Goal: Task Accomplishment & Management: Manage account settings

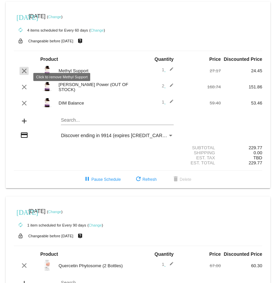
click at [23, 75] on mat-icon "clear" at bounding box center [24, 71] width 8 height 8
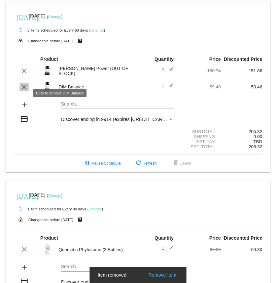
click at [25, 91] on mat-icon "clear" at bounding box center [24, 87] width 8 height 8
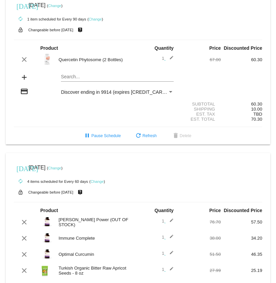
scroll to position [173, 0]
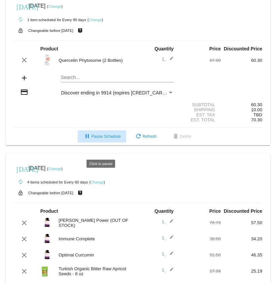
click at [103, 139] on span "pause Pause Schedule" at bounding box center [101, 136] width 37 height 5
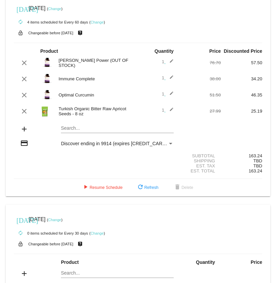
scroll to position [336, 0]
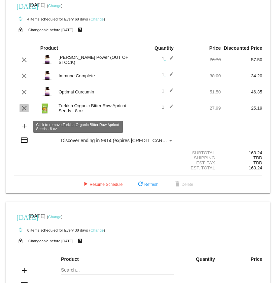
click at [23, 112] on mat-icon "clear" at bounding box center [24, 108] width 8 height 8
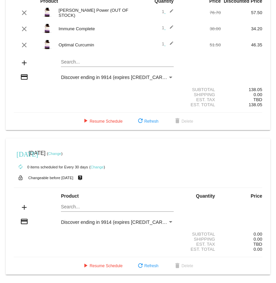
scroll to position [389, 0]
click at [188, 268] on span "delete Delete" at bounding box center [183, 266] width 20 height 5
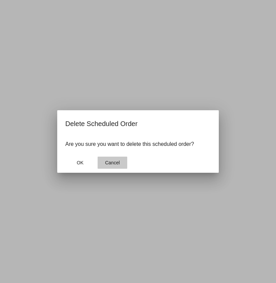
click at [110, 162] on span "Cancel" at bounding box center [112, 162] width 15 height 5
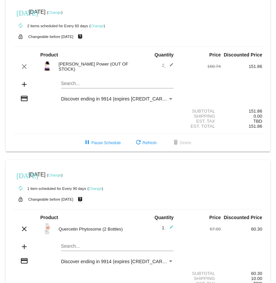
scroll to position [9, 0]
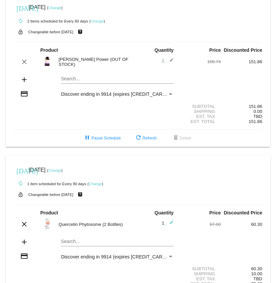
click at [71, 85] on mat-card "[DATE] [DATE] ( Change ) autorenew 2 items scheduled for Every 60 days ( Change…" at bounding box center [138, 70] width 264 height 154
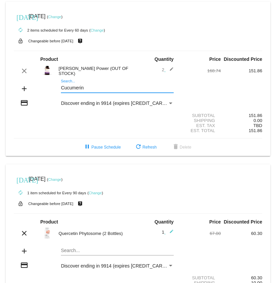
scroll to position [0, 0]
click at [59, 93] on div "Cucumerin Search..." at bounding box center [117, 89] width 124 height 19
click at [60, 95] on div "Cucumerin Search..." at bounding box center [117, 89] width 124 height 19
click at [62, 91] on input "Cucumerin" at bounding box center [117, 87] width 113 height 5
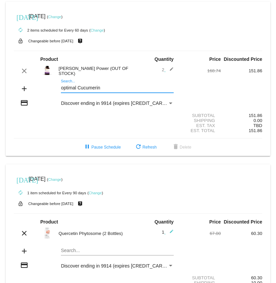
click at [109, 91] on input "optimal Cucumerin" at bounding box center [117, 87] width 113 height 5
type input "o"
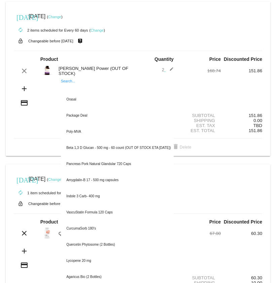
click at [176, 118] on section "Subtotal 151.86 Shipping 0.00 Est. Tax TBD Est. Total 151.86" at bounding box center [138, 123] width 248 height 31
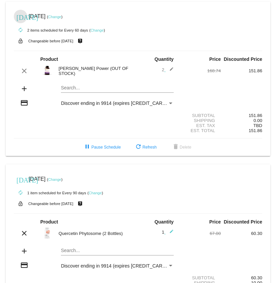
click at [19, 17] on mat-icon "[DATE]" at bounding box center [20, 17] width 8 height 8
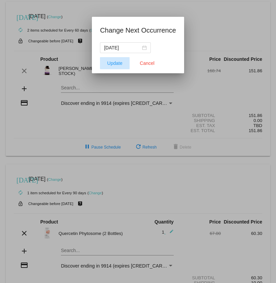
click at [117, 63] on span "Update" at bounding box center [114, 63] width 15 height 5
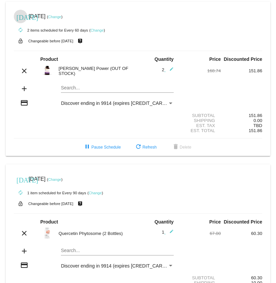
click at [61, 16] on link "Change" at bounding box center [54, 17] width 13 height 4
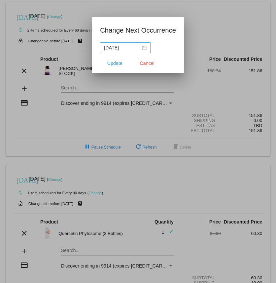
click at [142, 48] on div "[DATE]" at bounding box center [125, 47] width 43 height 7
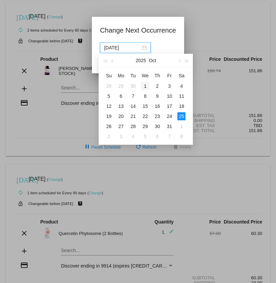
click at [145, 86] on div "1" at bounding box center [145, 86] width 8 height 8
type input "[DATE]"
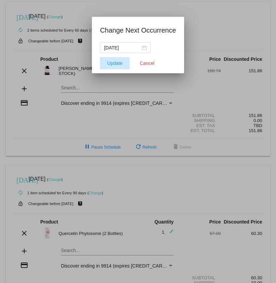
click at [117, 65] on span "Update" at bounding box center [114, 63] width 15 height 5
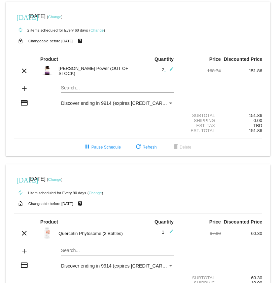
click at [96, 31] on link "Change" at bounding box center [97, 30] width 13 height 4
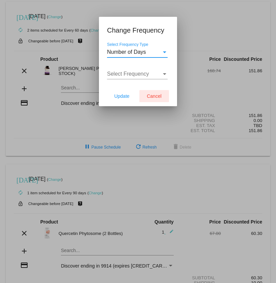
click at [155, 97] on span "Cancel" at bounding box center [154, 96] width 15 height 5
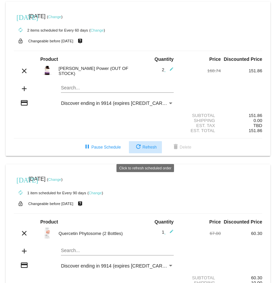
click at [149, 150] on span "refresh Refresh" at bounding box center [145, 147] width 22 height 5
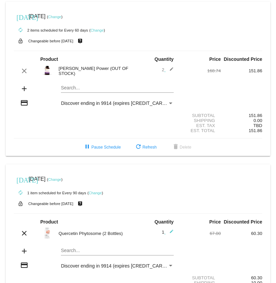
click at [98, 30] on link "Change" at bounding box center [97, 30] width 13 height 4
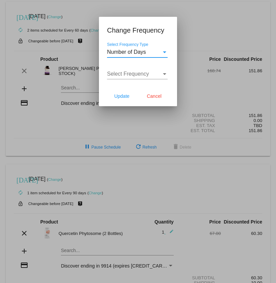
click at [164, 52] on div "Select Frequency Type" at bounding box center [164, 52] width 3 height 2
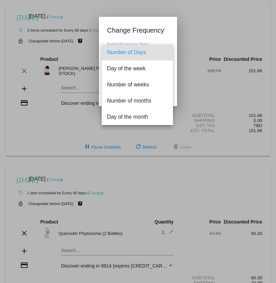
click at [200, 38] on div at bounding box center [138, 141] width 276 height 283
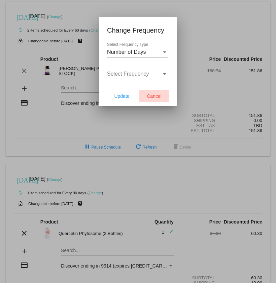
click at [156, 99] on span "Cancel" at bounding box center [154, 96] width 15 height 5
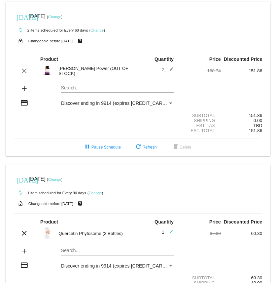
click at [24, 93] on mat-icon "add" at bounding box center [24, 89] width 8 height 8
click at [78, 91] on input "Search..." at bounding box center [117, 87] width 113 height 5
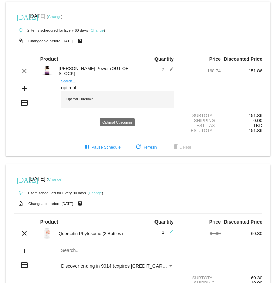
type input "optimal"
click at [83, 106] on div "Optimal Curcumin" at bounding box center [117, 100] width 113 height 16
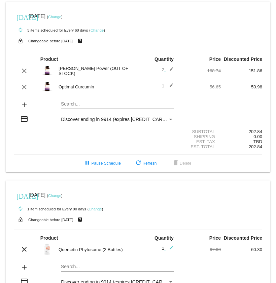
click at [74, 111] on mat-card "[DATE] [DATE] ( Change ) autorenew 3 items scheduled for Every 60 days ( Change…" at bounding box center [138, 87] width 264 height 171
click at [67, 104] on div "Immune Complex Search..." at bounding box center [117, 102] width 113 height 13
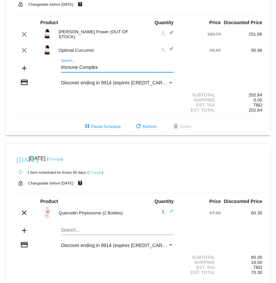
scroll to position [36, 0]
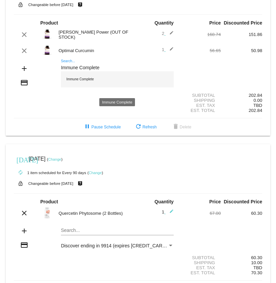
type input "Immune Complete"
click at [91, 85] on div "Immune Complete" at bounding box center [117, 79] width 113 height 16
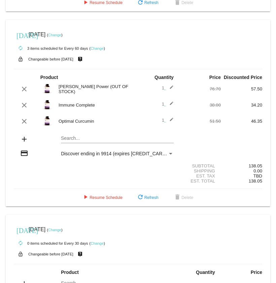
scroll to position [345, 0]
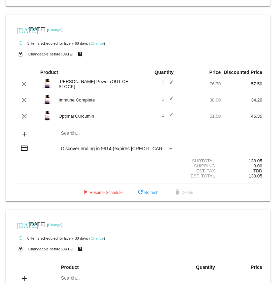
click at [61, 32] on link "Change" at bounding box center [54, 30] width 13 height 4
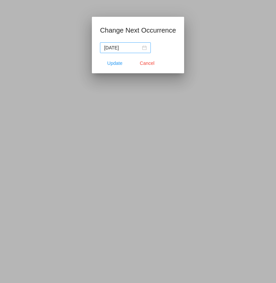
click at [143, 47] on div "[DATE]" at bounding box center [125, 47] width 43 height 7
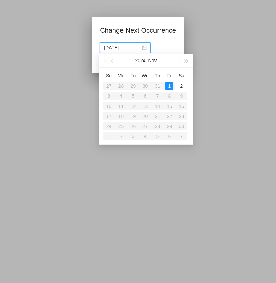
click at [120, 126] on table "Su Mo Tu We Th Fr Sa 27 28 29 30 31 1 2 3 4 5 6 7 8 9 10 11 12 13 14 15 16 17 1…" at bounding box center [145, 105] width 85 height 71
click at [180, 85] on div "2" at bounding box center [181, 86] width 8 height 8
click at [124, 118] on table "Su Mo Tu We Th Fr Sa 27 28 29 30 31 1 2 3 4 5 6 7 8 9 10 11 12 13 14 15 16 17 1…" at bounding box center [145, 105] width 85 height 71
type input "[DATE]"
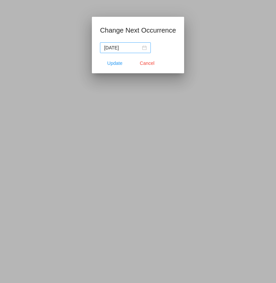
click at [139, 47] on div "[DATE]" at bounding box center [125, 47] width 43 height 7
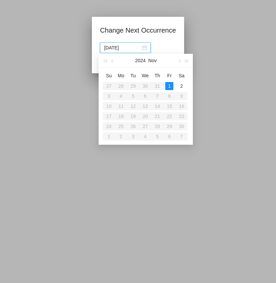
click at [87, 79] on div at bounding box center [138, 141] width 276 height 283
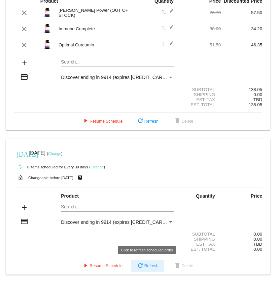
scroll to position [435, 0]
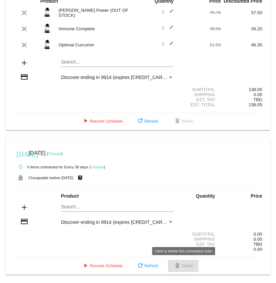
click at [187, 266] on span "delete Delete" at bounding box center [183, 266] width 20 height 5
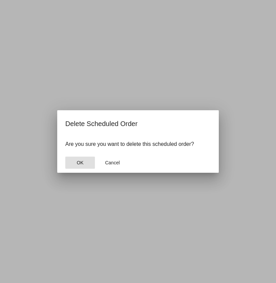
click at [84, 165] on button "OK" at bounding box center [80, 163] width 30 height 12
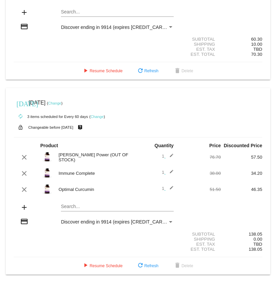
scroll to position [290, 0]
click at [96, 115] on link "Change" at bounding box center [97, 117] width 13 height 4
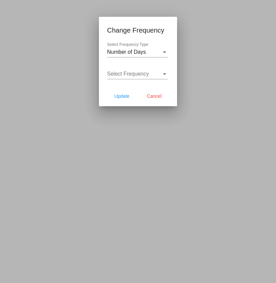
click at [112, 139] on div at bounding box center [138, 141] width 276 height 283
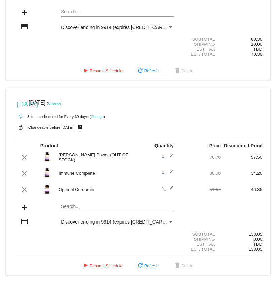
click at [61, 101] on link "Change" at bounding box center [54, 103] width 13 height 4
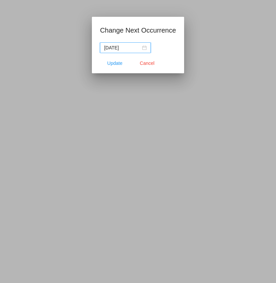
click at [140, 48] on div "[DATE]" at bounding box center [125, 47] width 43 height 7
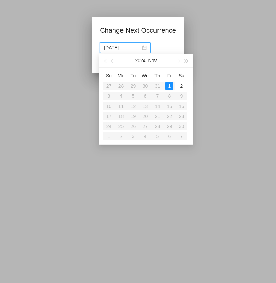
click at [120, 137] on table "Su Mo Tu We Th Fr Sa 27 28 29 30 31 1 2 3 4 5 6 7 8 9 10 11 12 13 14 15 16 17 1…" at bounding box center [145, 105] width 85 height 71
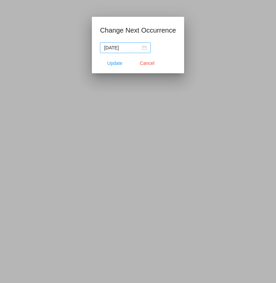
click at [138, 47] on div "[DATE]" at bounding box center [125, 47] width 43 height 7
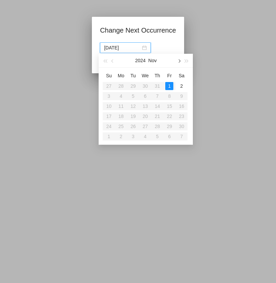
click at [179, 61] on span "button" at bounding box center [178, 61] width 3 height 3
click at [121, 86] on table "Su Mo Tu We Th Fr Sa 1 2 3 4 5 6 7 8 9 10 11 12 13 14 15 16 17 18 19 20 21 22 2…" at bounding box center [145, 105] width 85 height 71
click at [193, 35] on div at bounding box center [138, 141] width 276 height 283
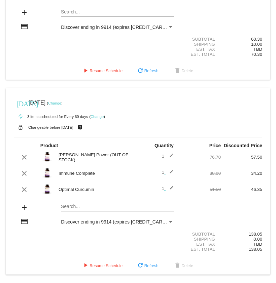
click at [96, 115] on link "Change" at bounding box center [97, 117] width 13 height 4
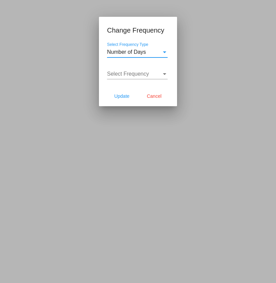
click at [164, 52] on div "Select Frequency Type" at bounding box center [164, 52] width 3 height 2
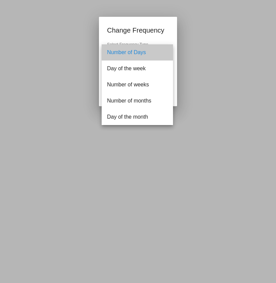
click at [140, 52] on span "Number of Days" at bounding box center [137, 52] width 61 height 16
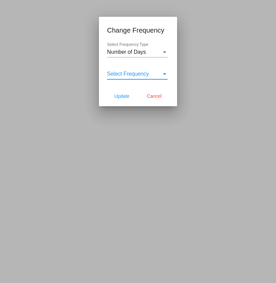
click at [165, 75] on div "Select Frequency" at bounding box center [164, 74] width 3 height 2
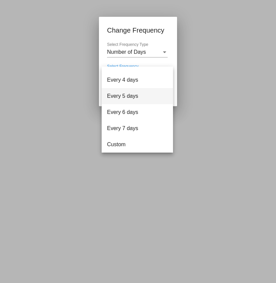
scroll to position [27, 0]
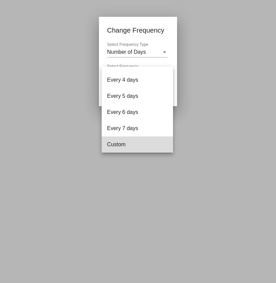
click at [119, 145] on span "Custom" at bounding box center [137, 145] width 61 height 16
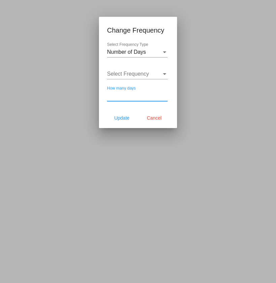
click at [136, 98] on input "How many days" at bounding box center [137, 96] width 61 height 6
type input "90"
click at [127, 119] on span "Update" at bounding box center [121, 117] width 15 height 5
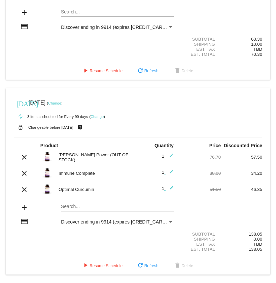
scroll to position [290, 0]
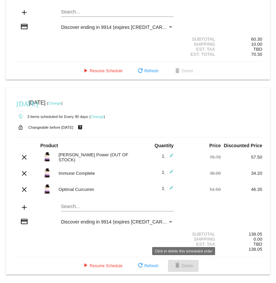
click at [188, 266] on span "delete Delete" at bounding box center [183, 266] width 20 height 5
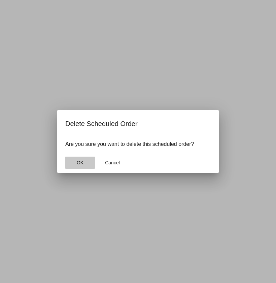
click at [79, 161] on span "OK" at bounding box center [80, 162] width 7 height 5
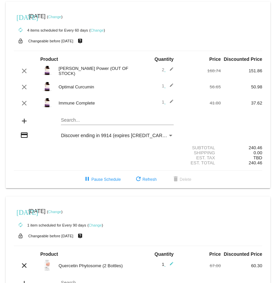
scroll to position [0, 0]
click at [148, 182] on span "refresh Refresh" at bounding box center [145, 179] width 22 height 5
